Goal: Check status

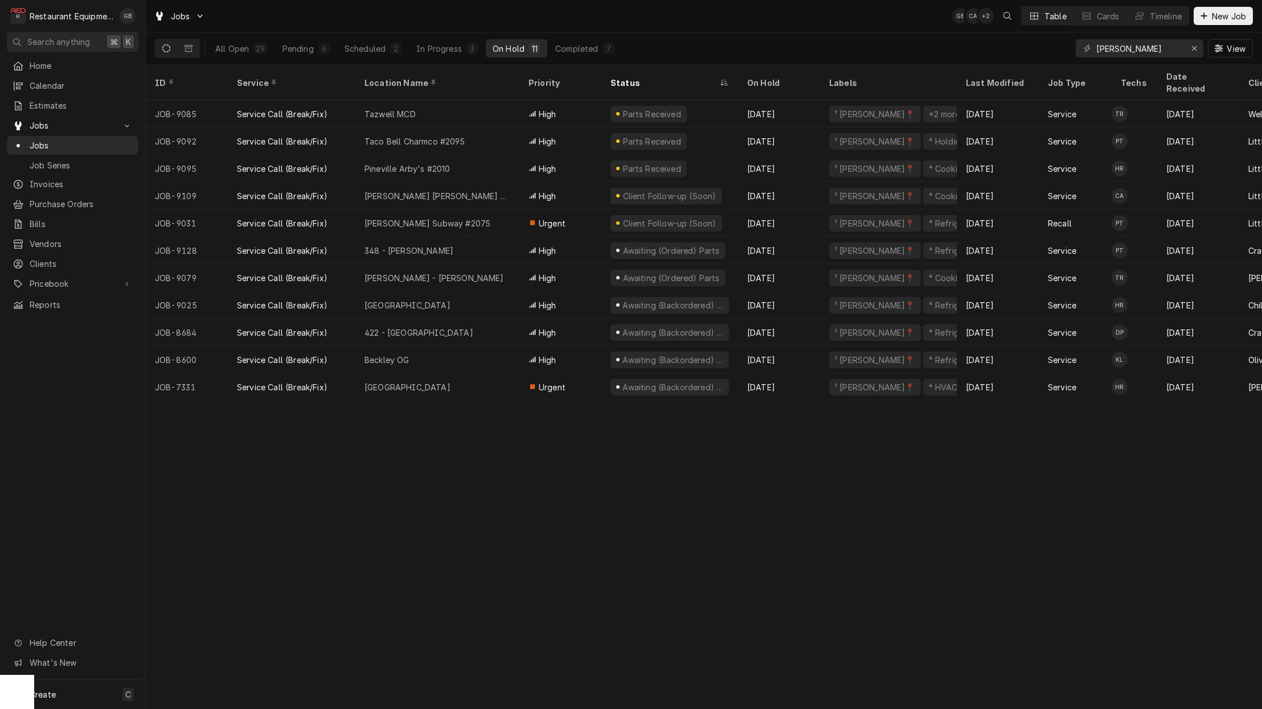
click at [314, 53] on button "Pending 6" at bounding box center [306, 48] width 61 height 18
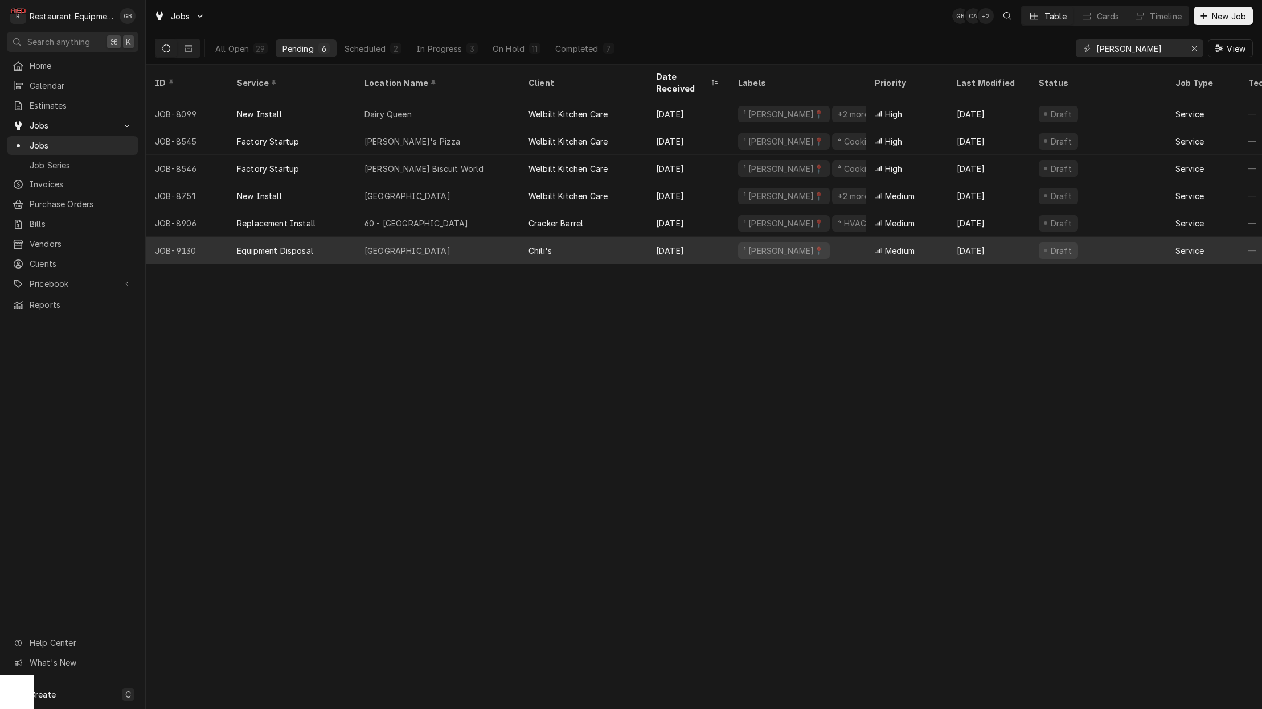
click at [429, 237] on div "[GEOGRAPHIC_DATA]" at bounding box center [437, 250] width 164 height 27
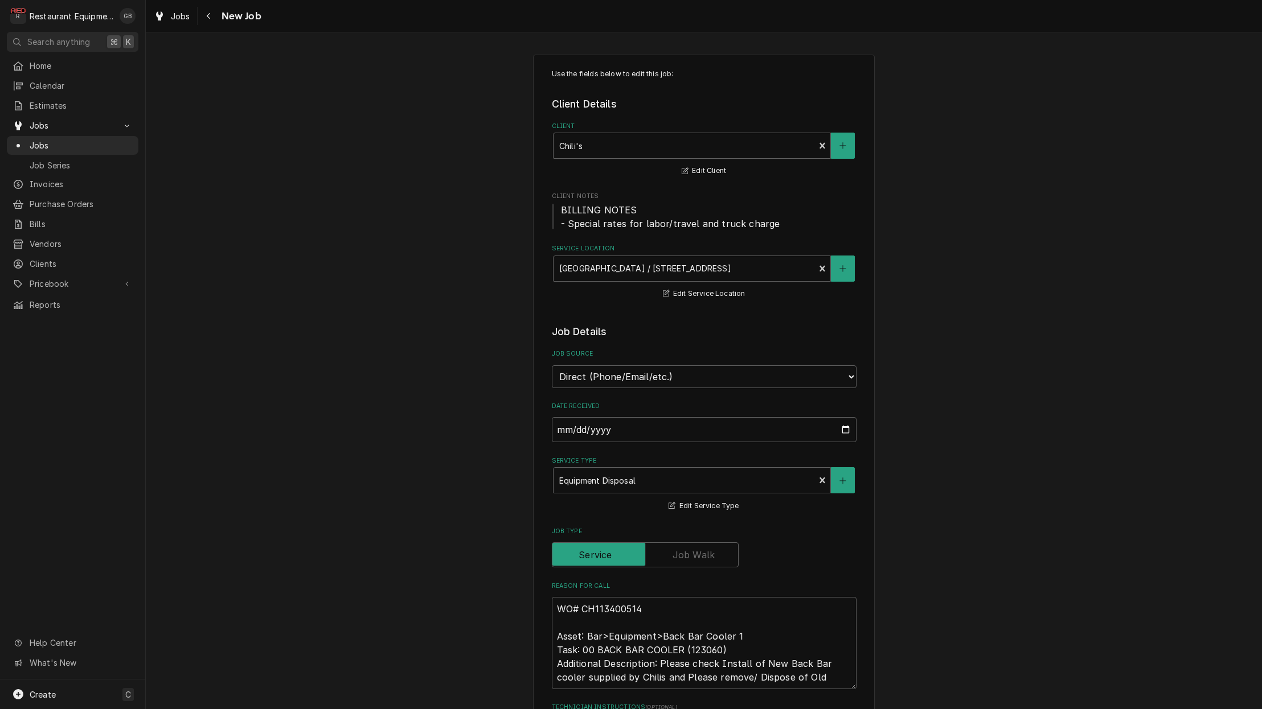
type textarea "x"
click at [206, 18] on icon "Navigate back" at bounding box center [208, 16] width 5 height 8
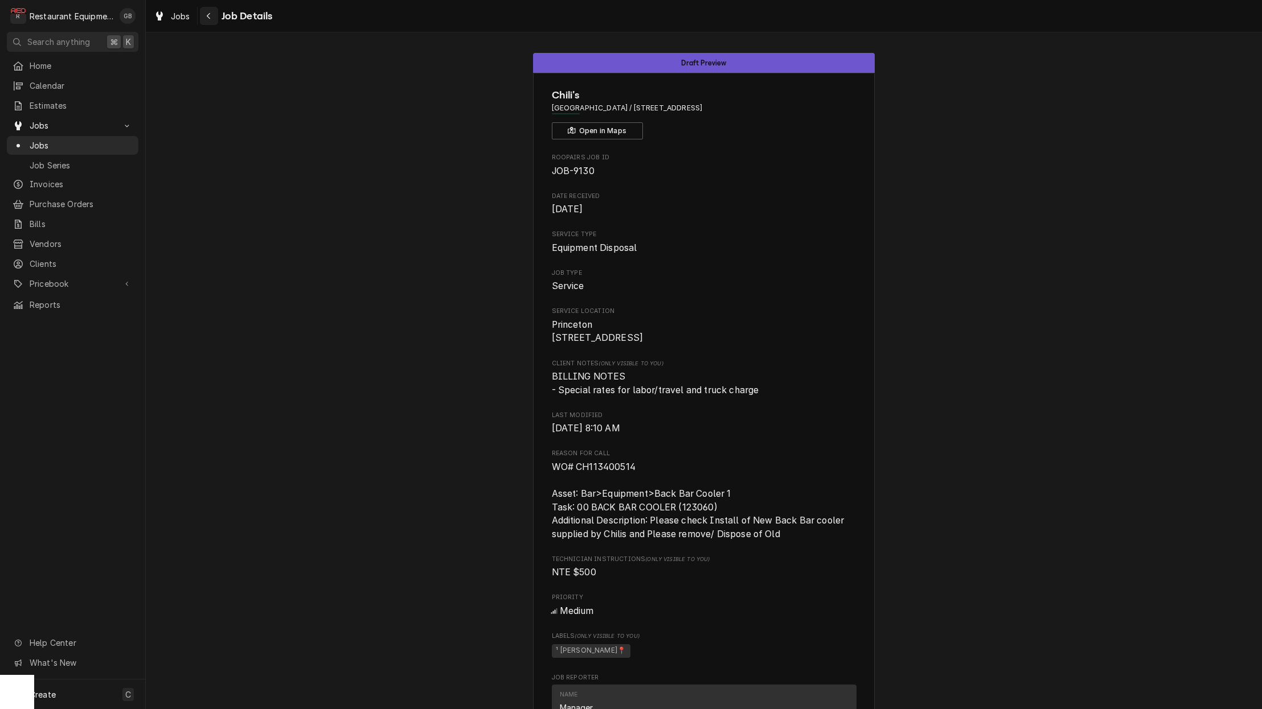
click at [209, 17] on icon "Navigate back" at bounding box center [208, 16] width 3 height 6
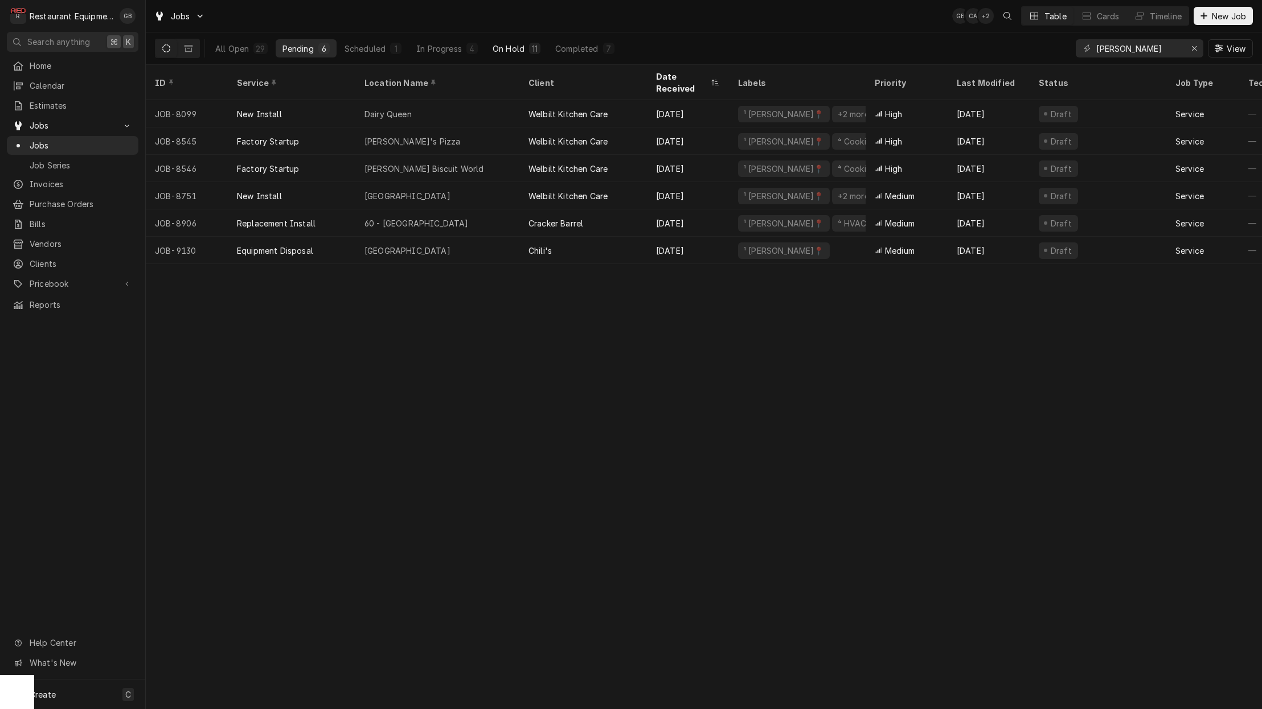
click at [523, 50] on div "On Hold" at bounding box center [508, 49] width 32 height 12
